Goal: Find specific page/section: Find specific page/section

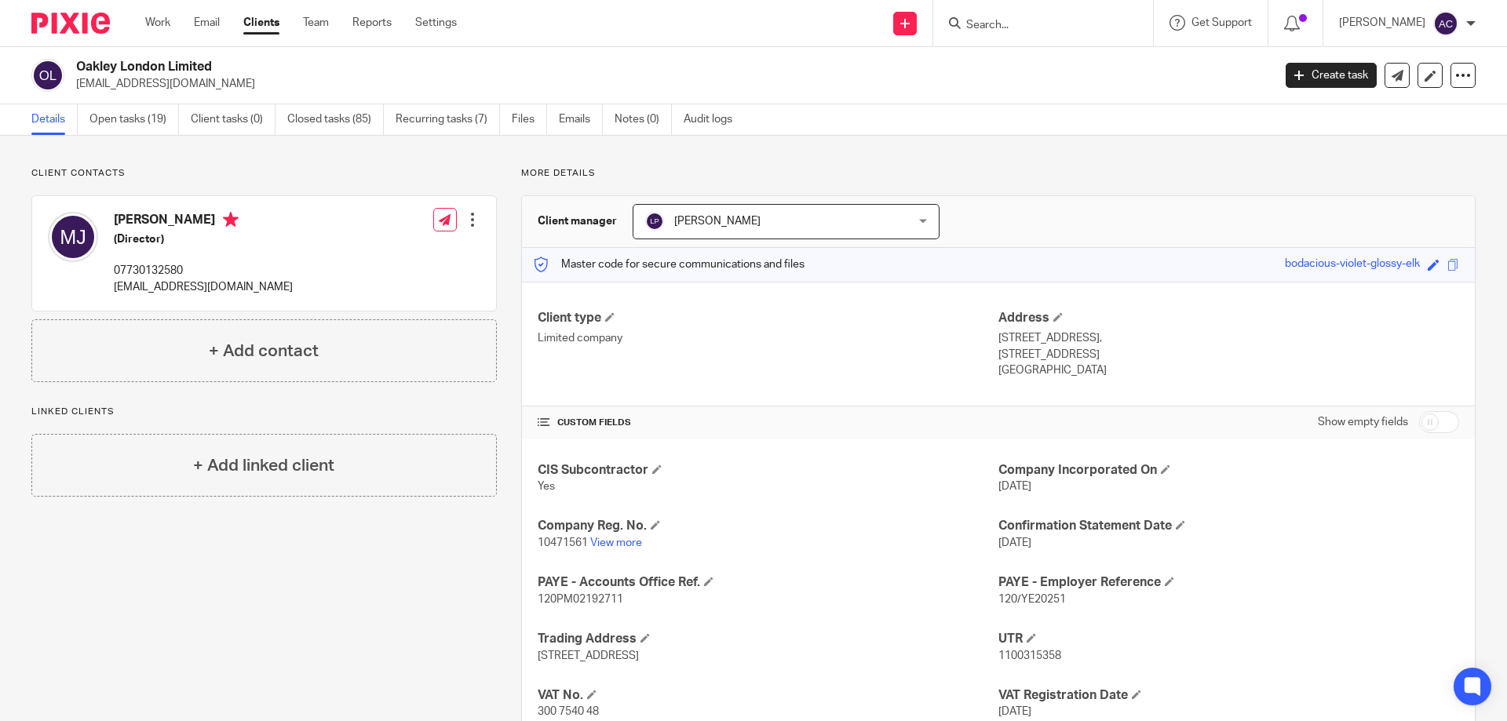
click at [723, 5] on div "Send new email Create task Add client Get Support Contact via email Check our d…" at bounding box center [993, 23] width 1027 height 46
click at [989, 19] on form at bounding box center [1048, 23] width 167 height 20
click at [989, 19] on input "Search" at bounding box center [1035, 26] width 141 height 14
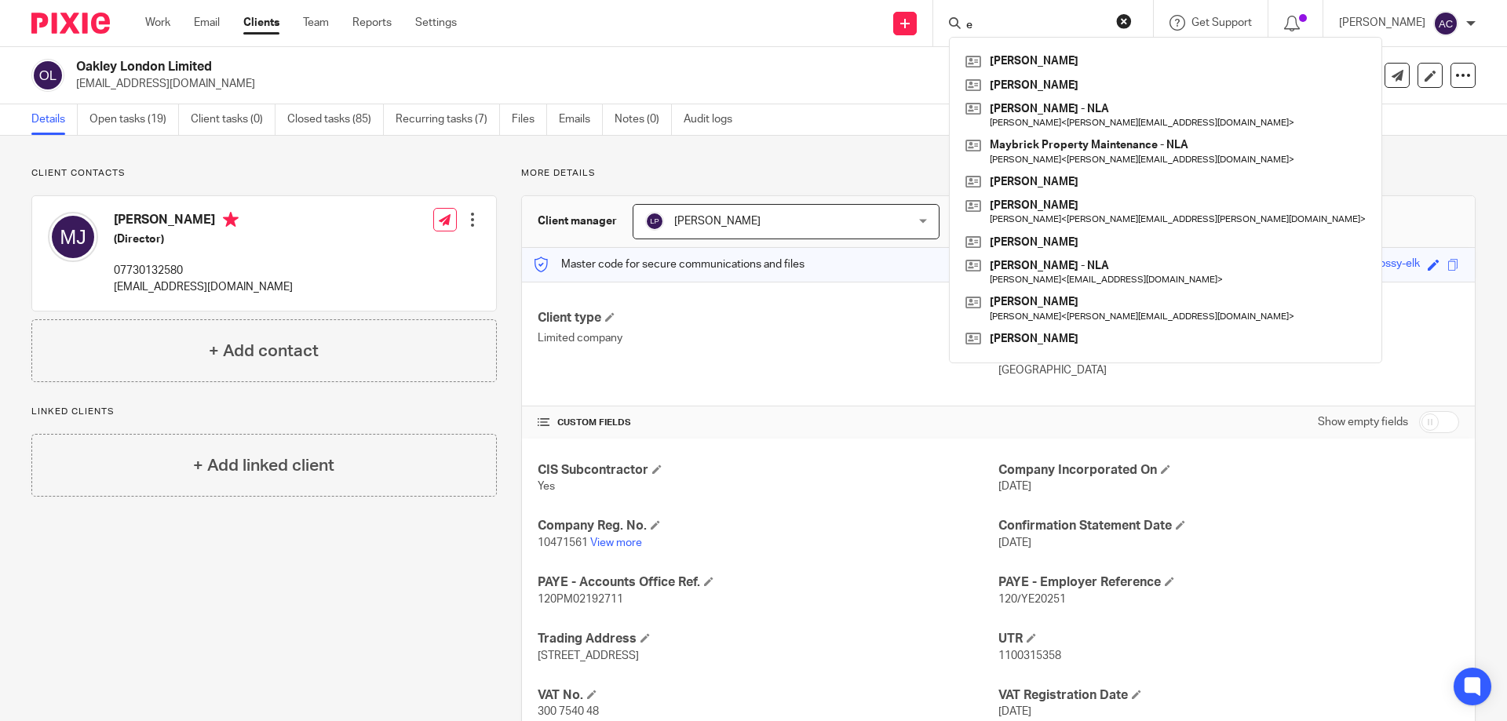
type input "e"
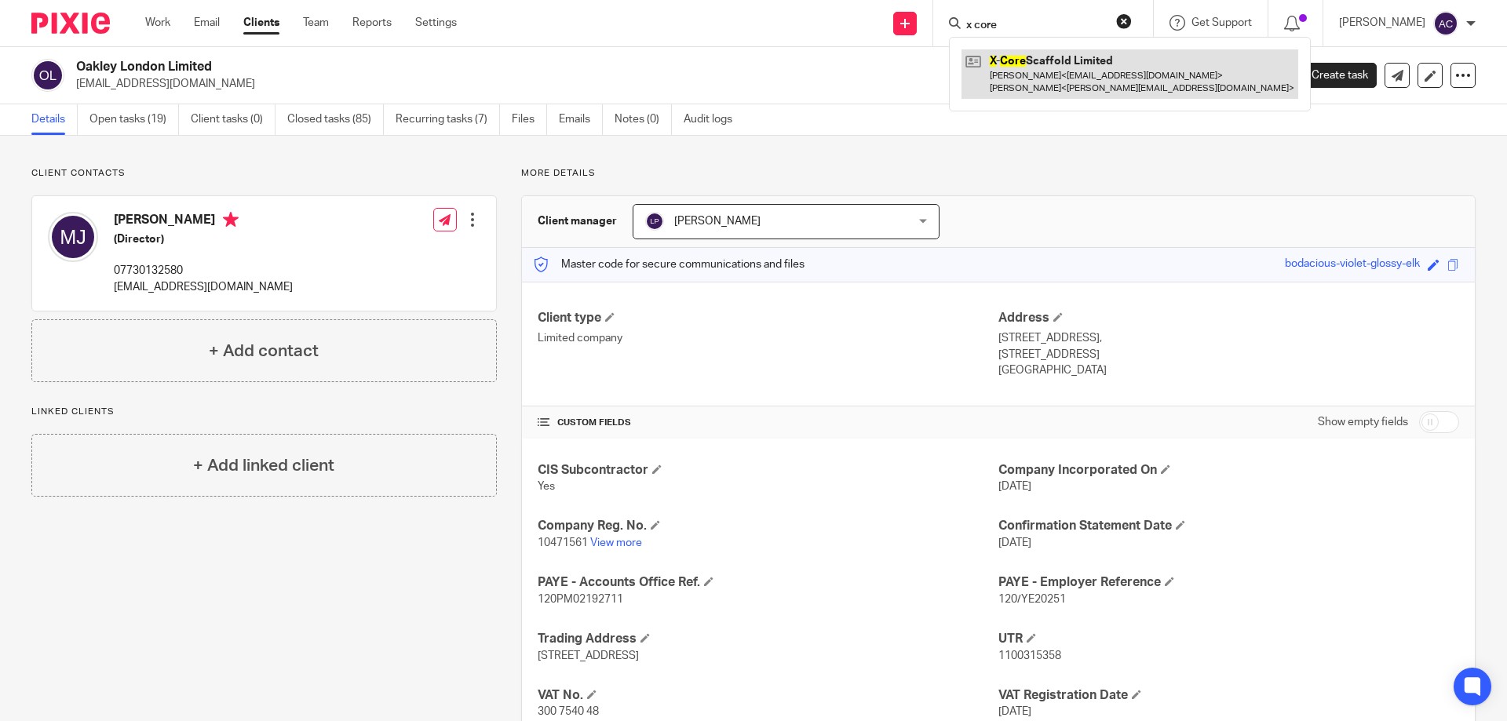
type input "x core"
click at [1045, 68] on link at bounding box center [1130, 73] width 337 height 49
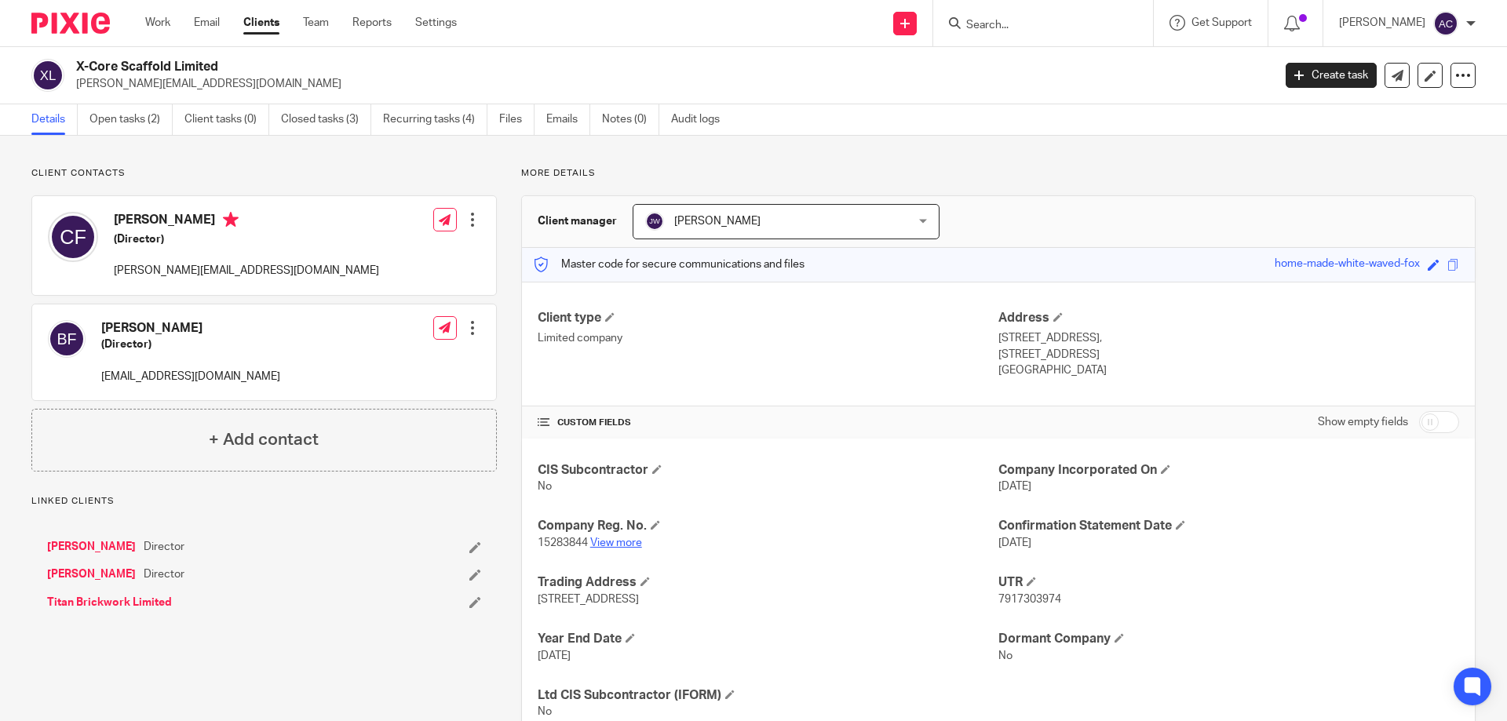
click at [612, 539] on link "View more" at bounding box center [616, 543] width 52 height 11
click at [1034, 16] on form at bounding box center [1048, 23] width 167 height 20
click at [1031, 24] on input "Search" at bounding box center [1035, 26] width 141 height 14
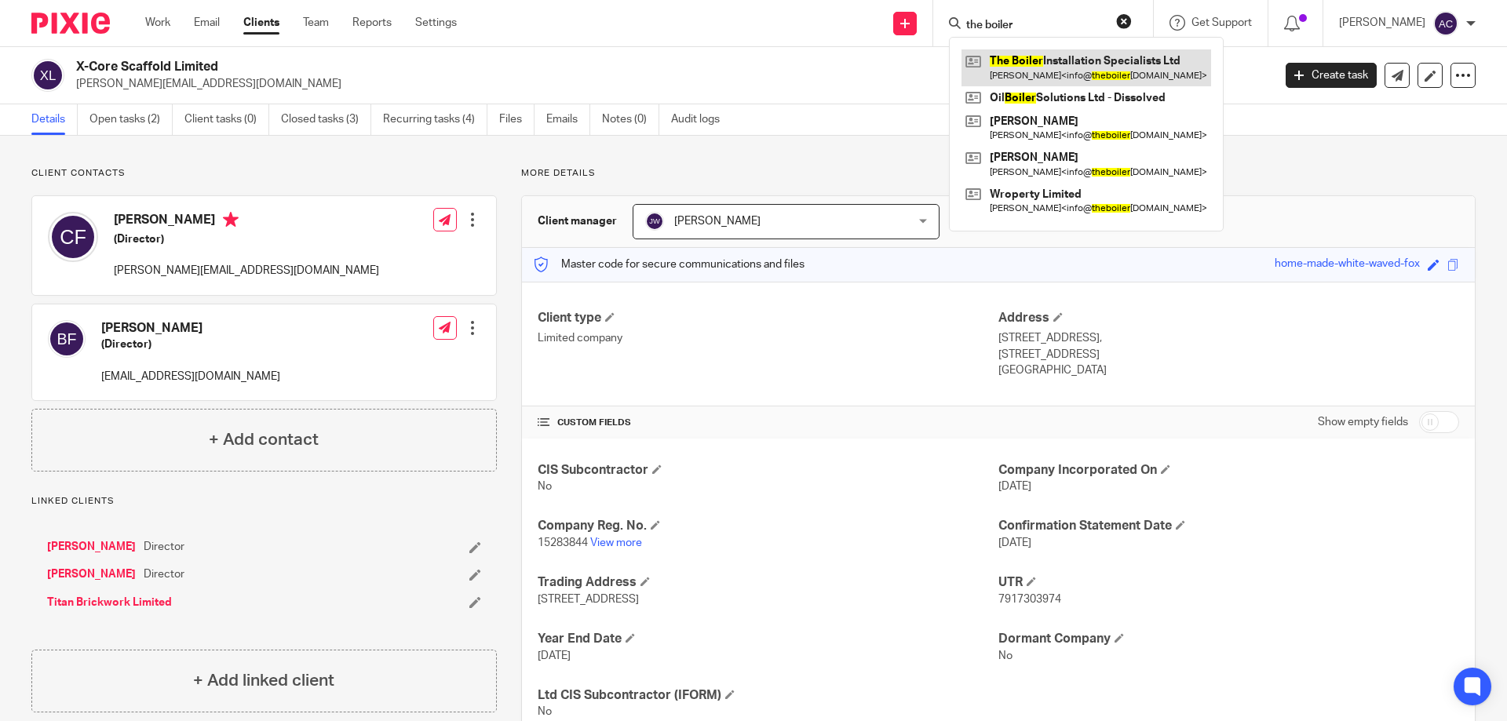
type input "the boiler"
drag, startPoint x: 1101, startPoint y: 64, endPoint x: 952, endPoint y: 57, distance: 149.3
click at [1102, 63] on link at bounding box center [1087, 67] width 250 height 36
